Goal: Information Seeking & Learning: Learn about a topic

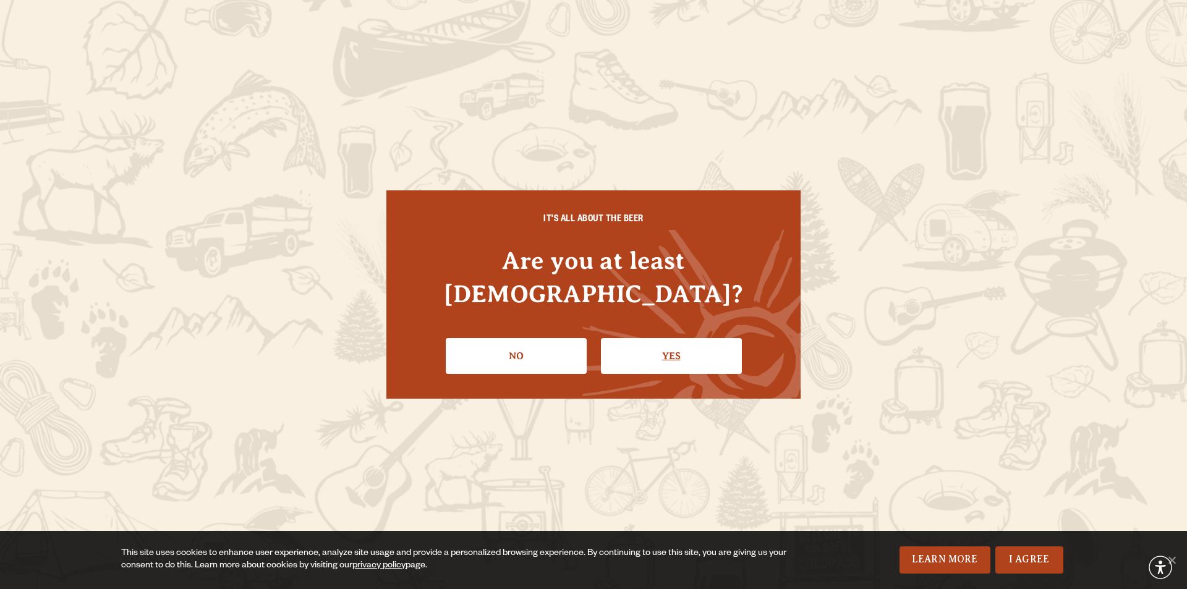
click at [669, 338] on link "Yes" at bounding box center [671, 356] width 141 height 36
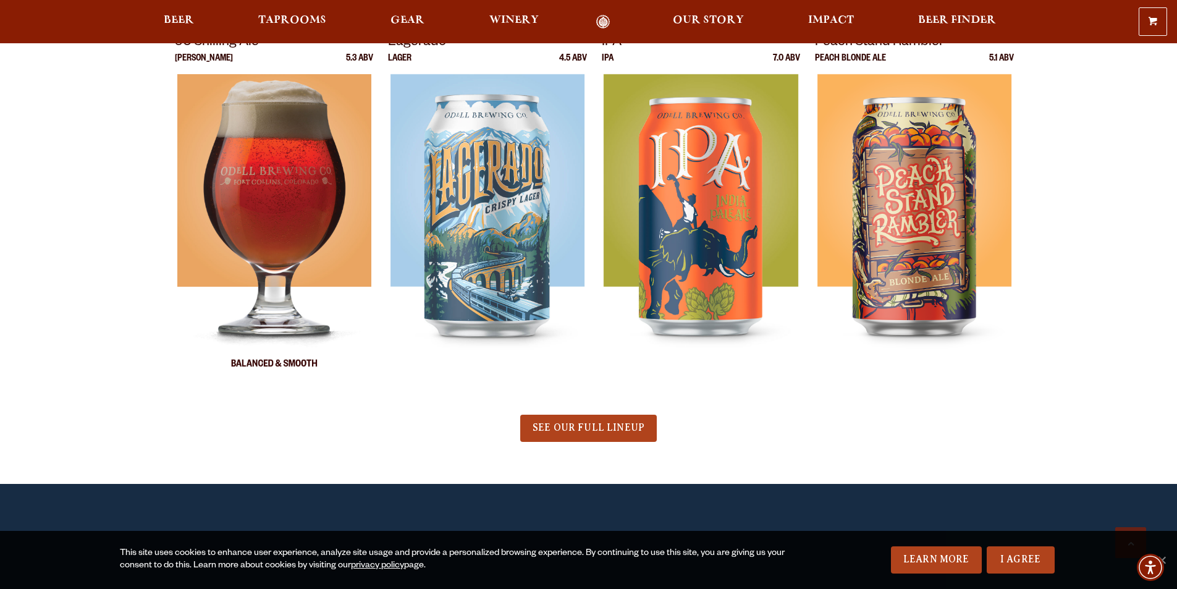
scroll to position [742, 0]
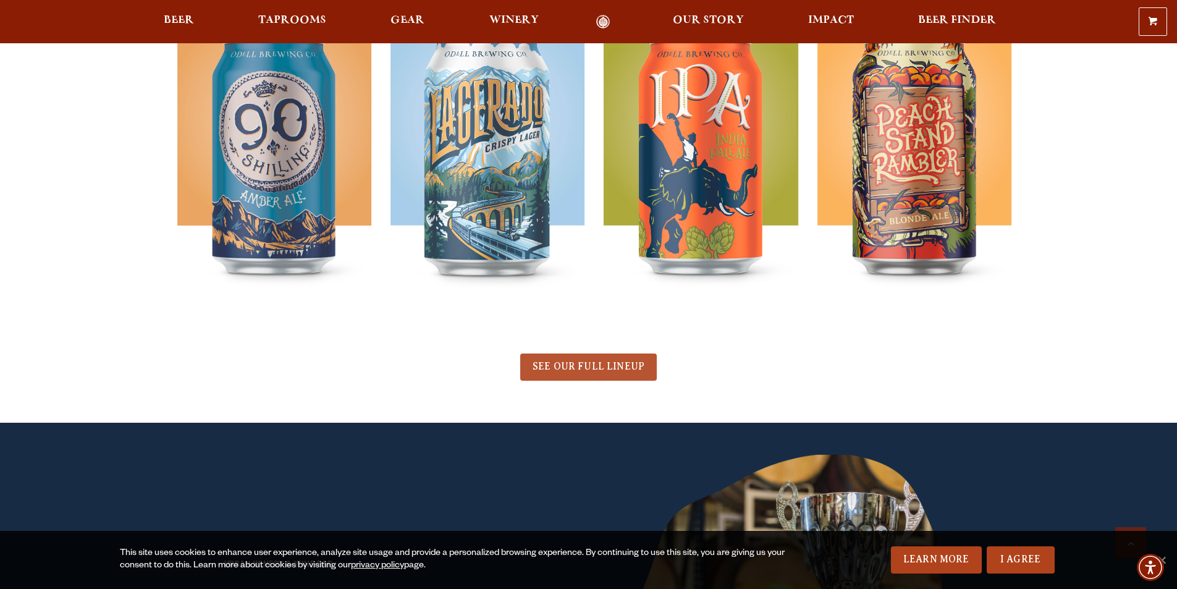
click at [585, 366] on span "SEE OUR FULL LINEUP" at bounding box center [589, 366] width 112 height 11
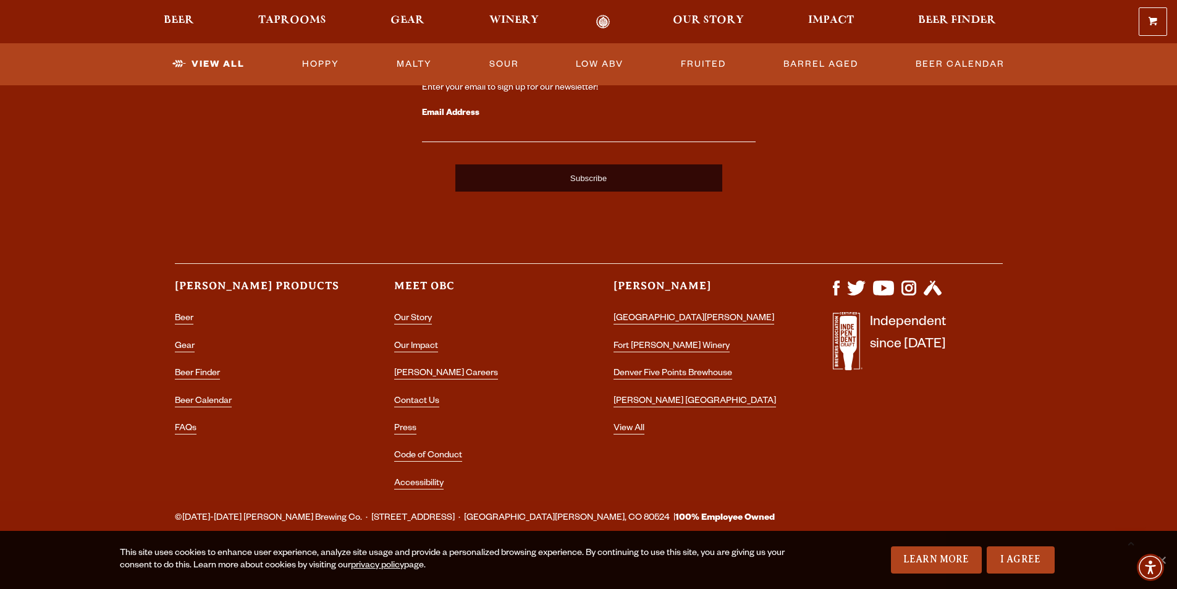
scroll to position [3090, 0]
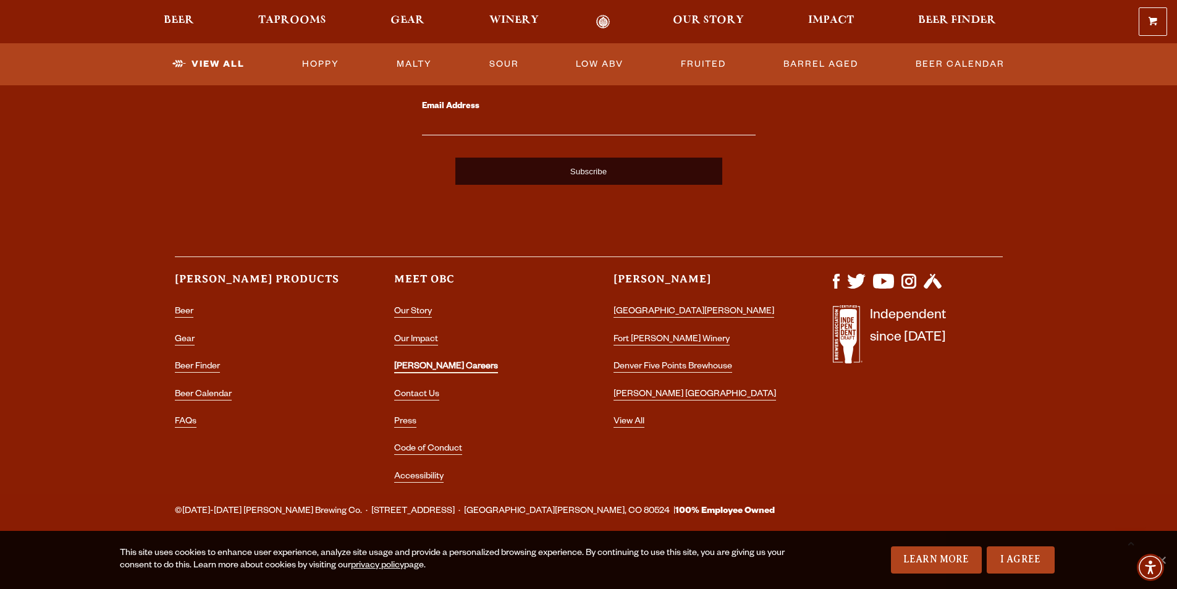
click at [431, 370] on link "[PERSON_NAME] Careers" at bounding box center [446, 367] width 104 height 11
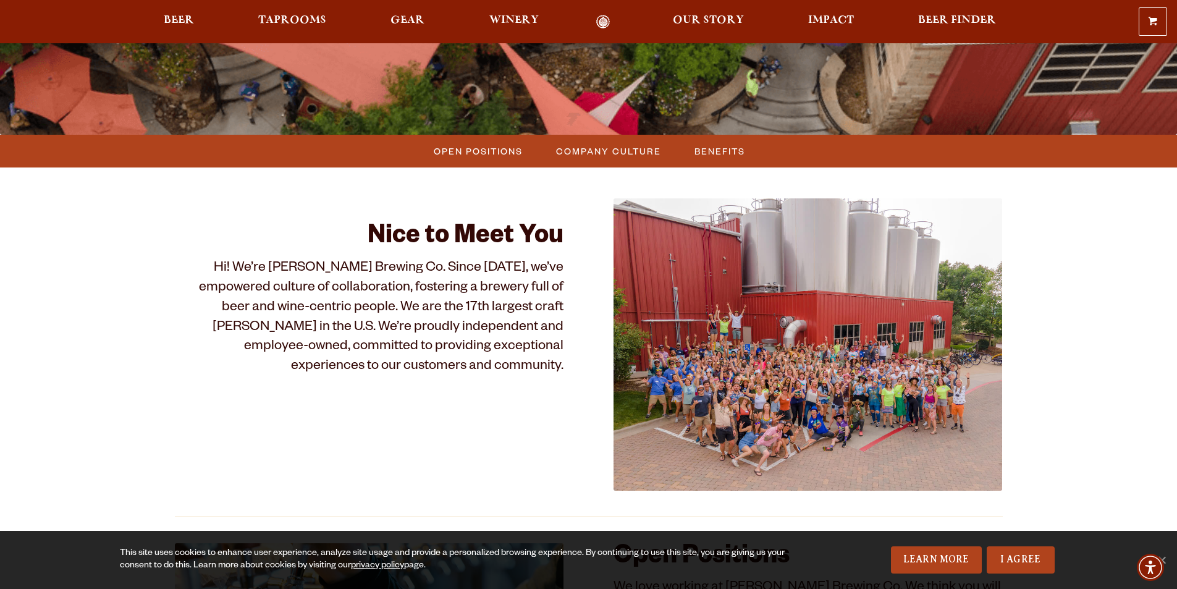
scroll to position [247, 0]
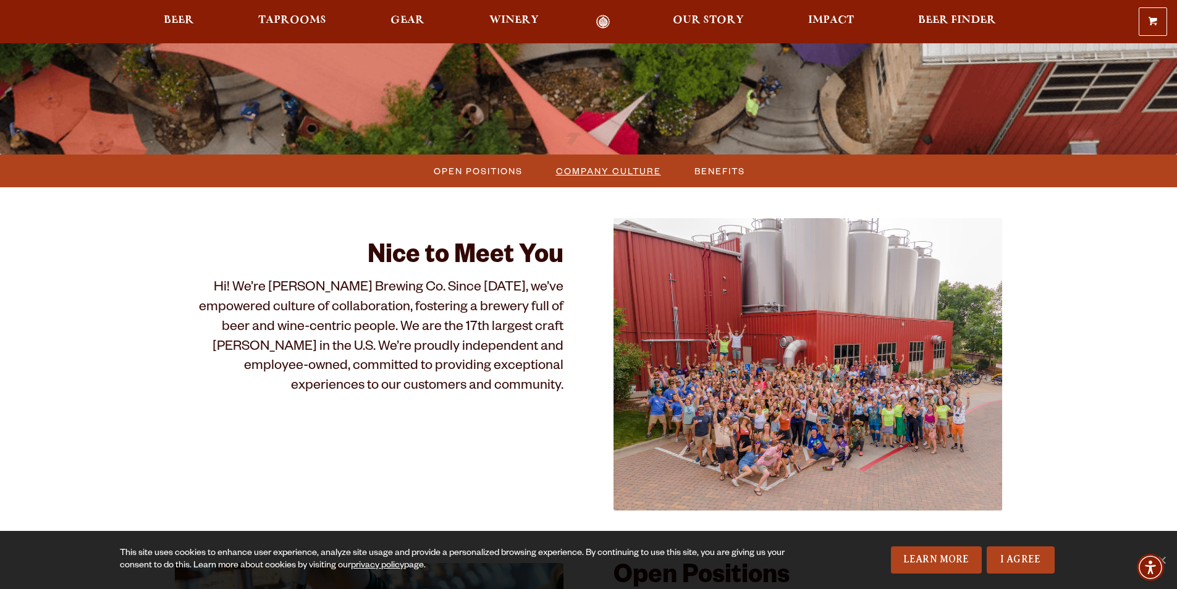
click at [595, 179] on span "Company Culture" at bounding box center [608, 171] width 105 height 18
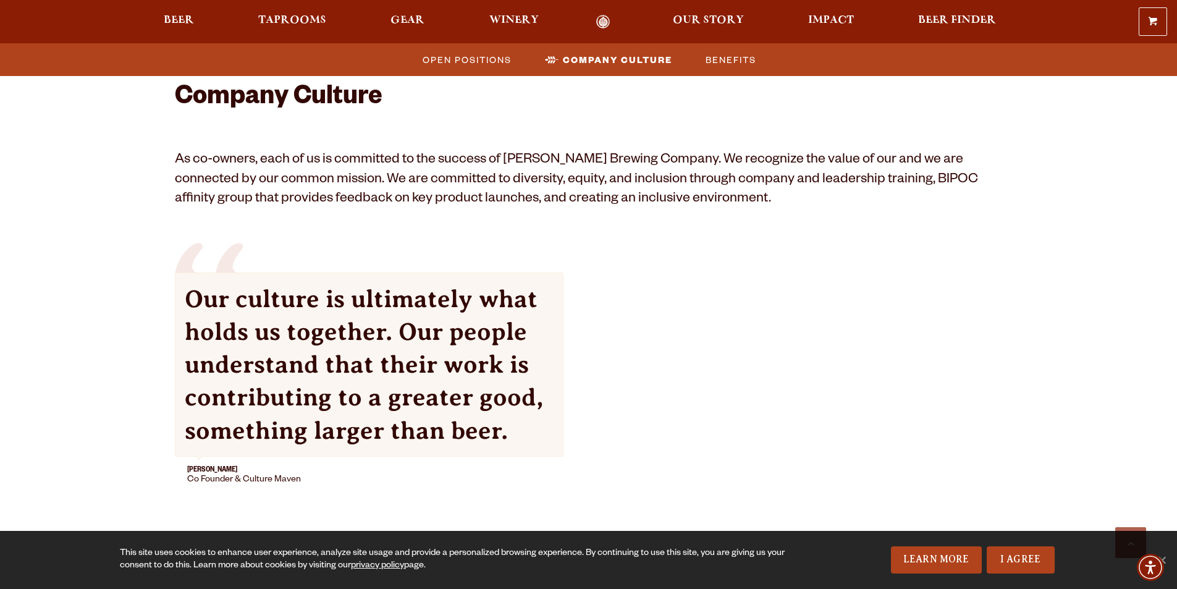
scroll to position [1104, 0]
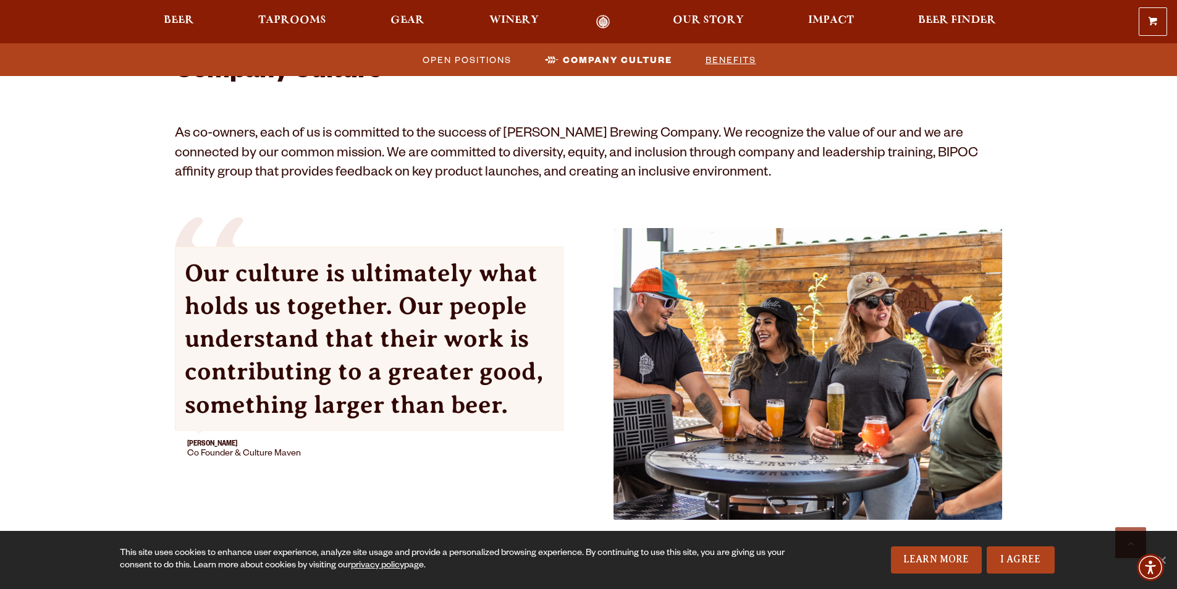
click at [735, 61] on span "Benefits" at bounding box center [731, 60] width 51 height 18
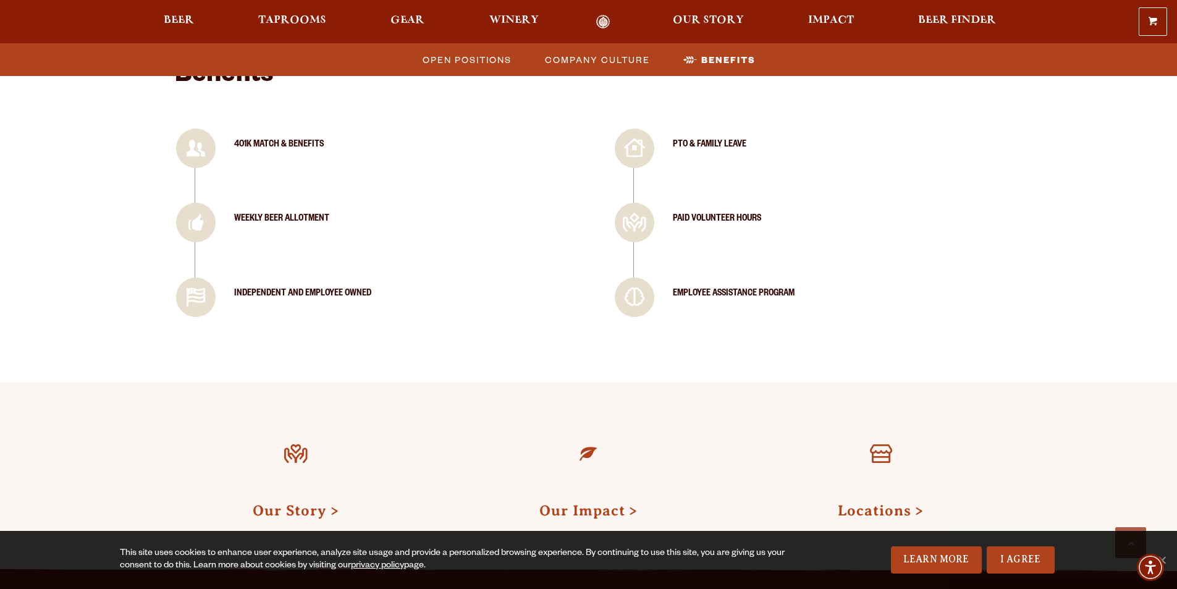
scroll to position [1658, 0]
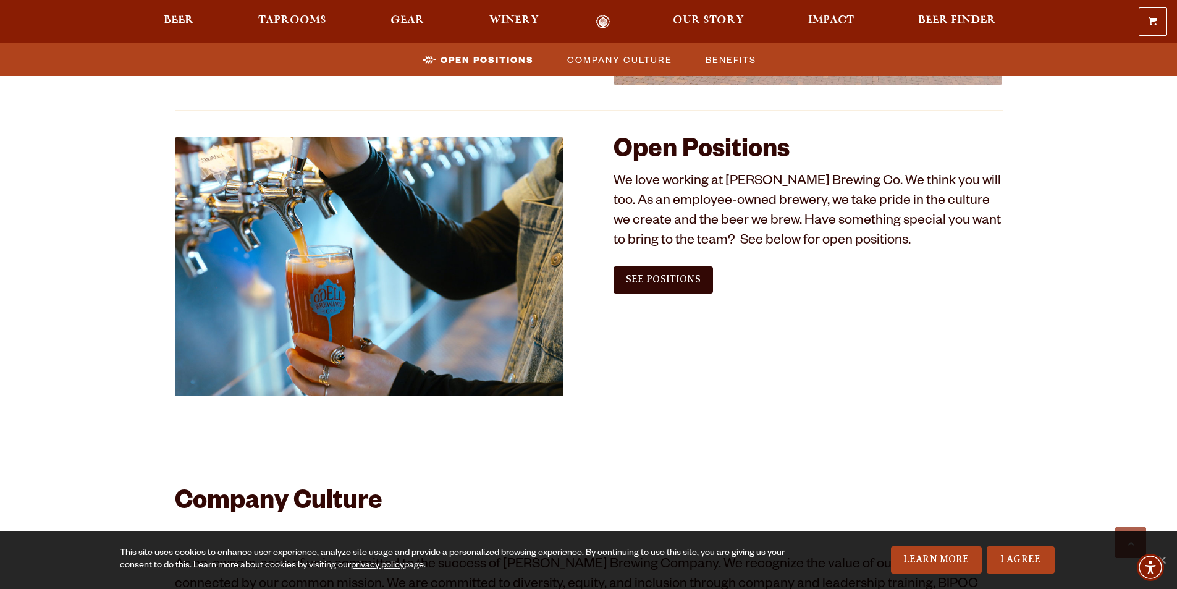
scroll to position [240, 0]
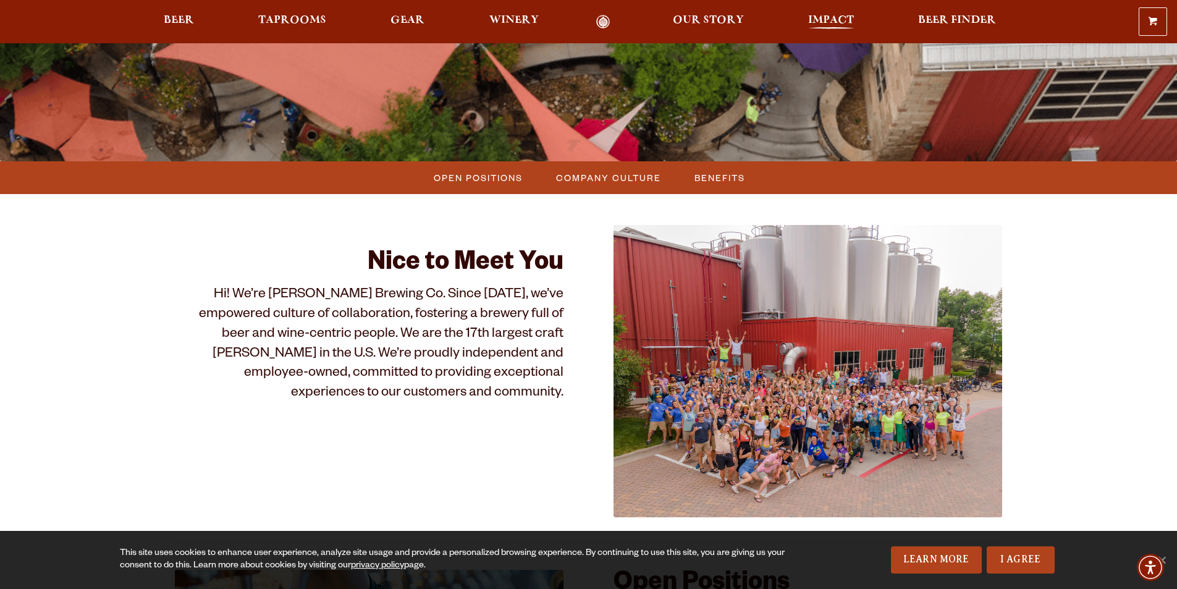
click at [827, 20] on span "Impact" at bounding box center [831, 20] width 46 height 10
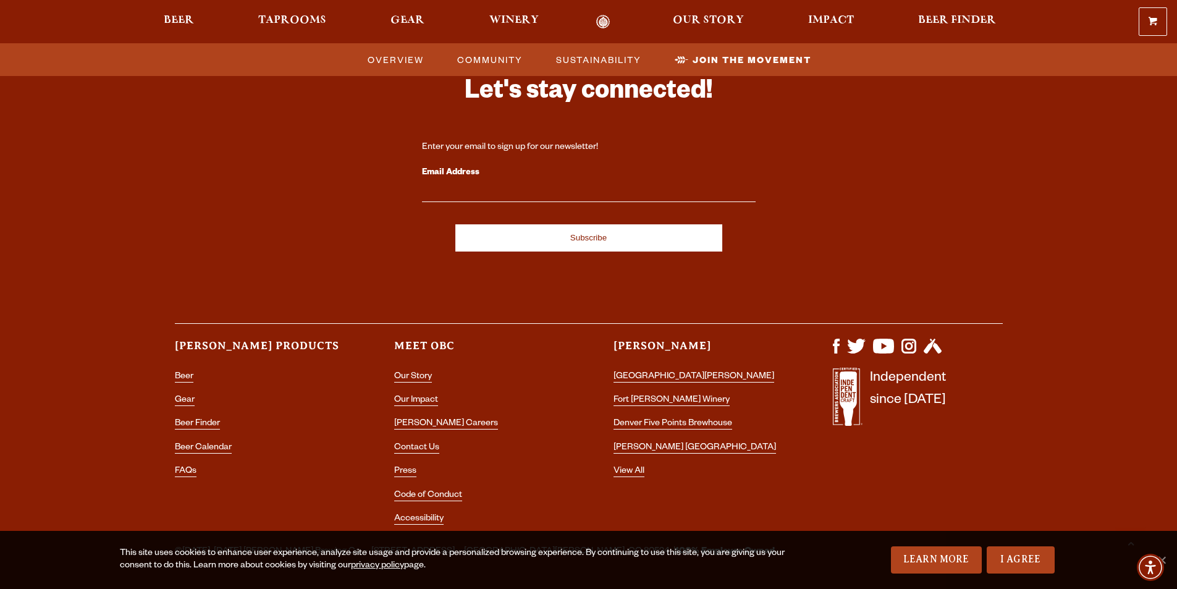
scroll to position [3812, 0]
